Goal: Task Accomplishment & Management: Manage account settings

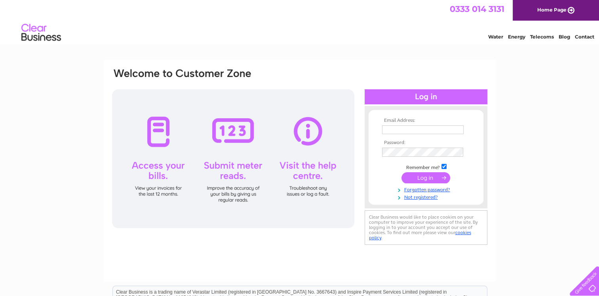
type input "enquiries@banfflinkscaravanpark.co.uk"
click at [418, 180] on input "submit" at bounding box center [426, 177] width 49 height 11
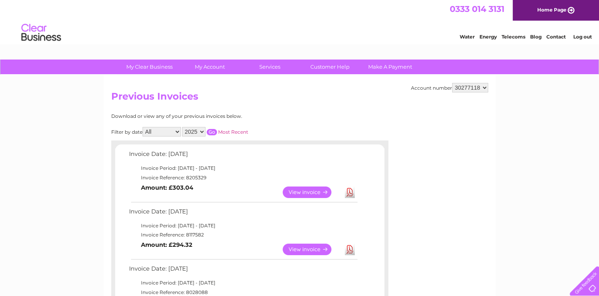
click at [302, 193] on link "View" at bounding box center [312, 191] width 58 height 11
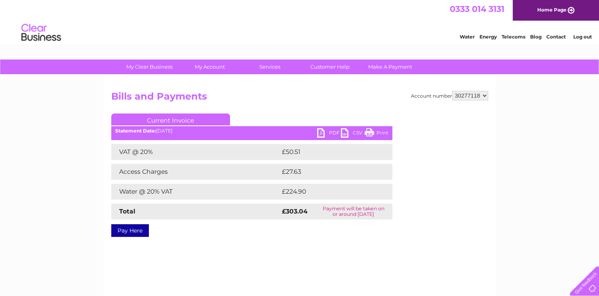
click at [486, 96] on select "30277118" at bounding box center [470, 96] width 36 height 10
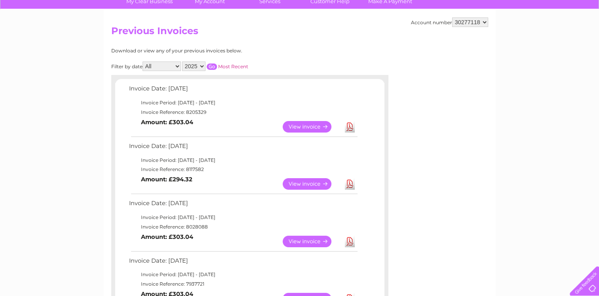
scroll to position [79, 0]
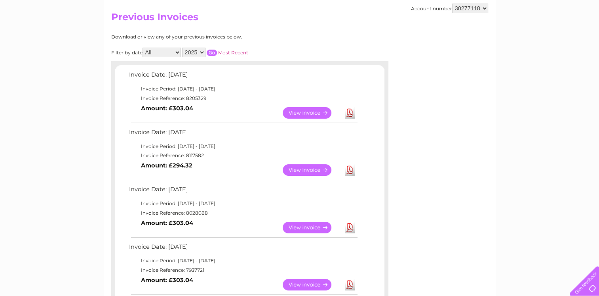
click at [312, 176] on link "View" at bounding box center [312, 169] width 58 height 11
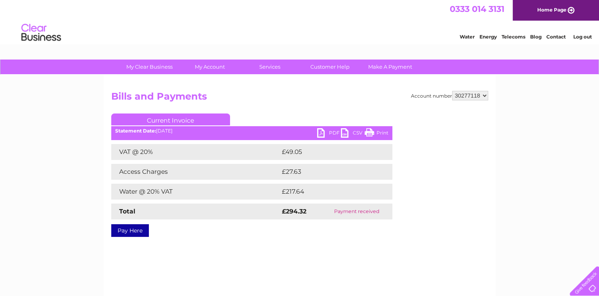
click at [333, 132] on link "PDF" at bounding box center [329, 133] width 24 height 11
